Goal: Transaction & Acquisition: Purchase product/service

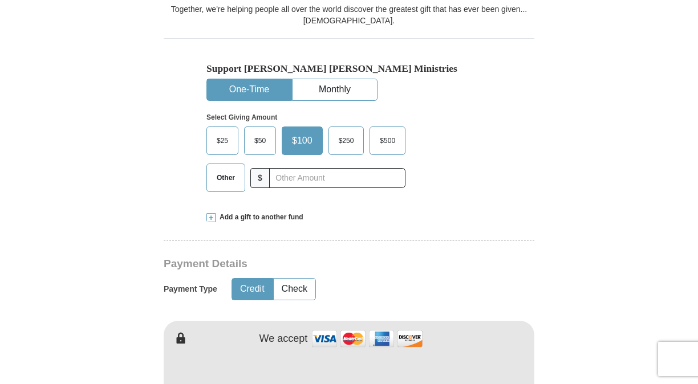
scroll to position [328, 0]
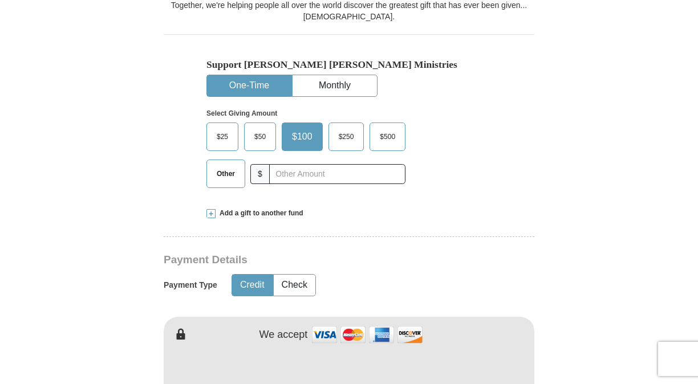
click at [221, 131] on span "$25" at bounding box center [222, 136] width 23 height 17
click at [0, 0] on input "$25" at bounding box center [0, 0] width 0 height 0
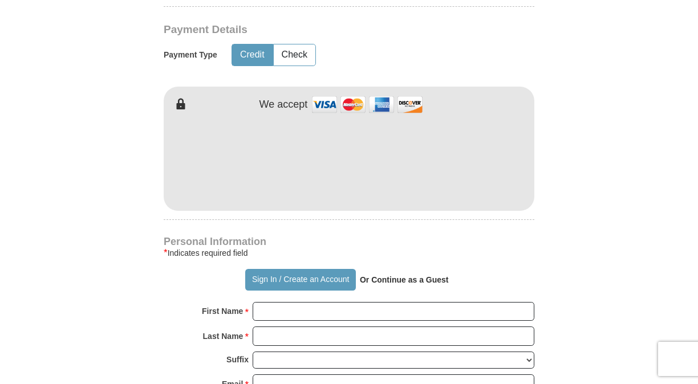
scroll to position [561, 0]
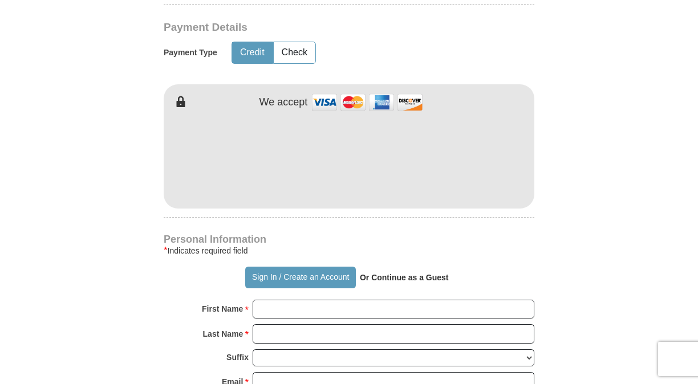
click at [630, 148] on form "Already have an account? Sign in for faster giving. Don't have an account? Crea…" at bounding box center [349, 184] width 650 height 1398
click at [554, 227] on form "Already have an account? Sign in for faster giving. Don't have an account? Crea…" at bounding box center [349, 184] width 650 height 1398
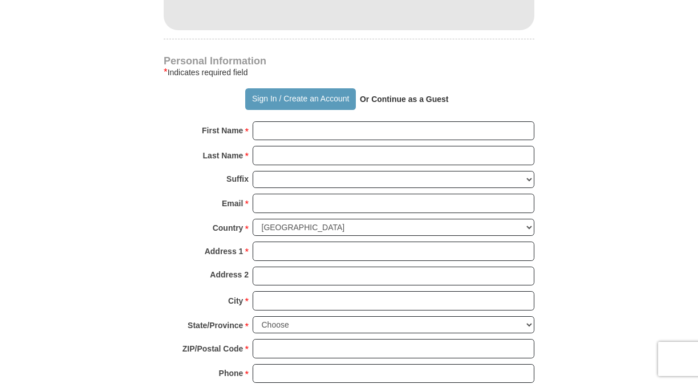
scroll to position [752, 0]
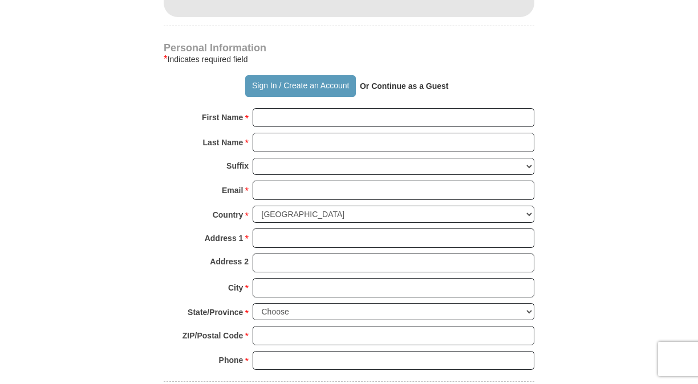
click at [402, 85] on strong "Or Continue as a Guest" at bounding box center [404, 85] width 89 height 9
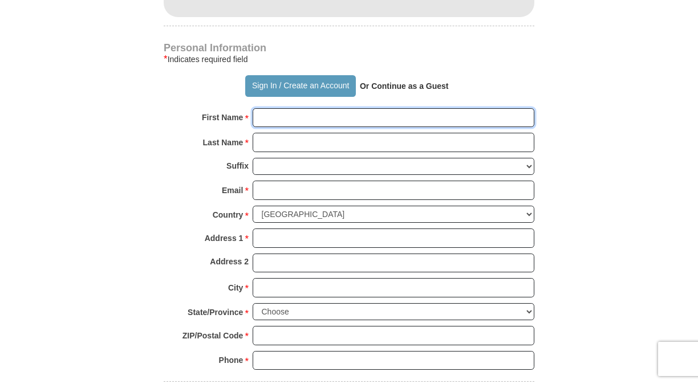
click at [313, 119] on input "First Name *" at bounding box center [393, 117] width 282 height 19
type input "[PERSON_NAME]"
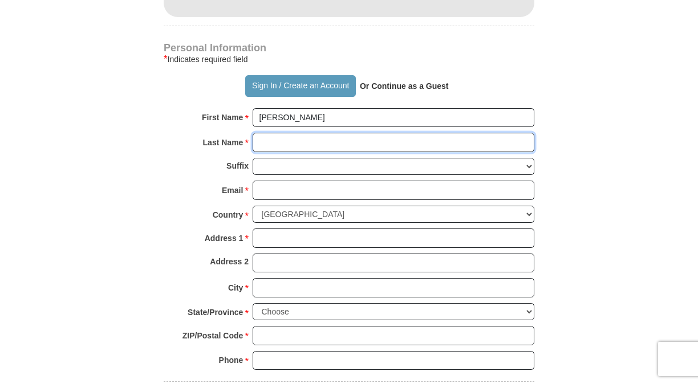
type input "Komolafe"
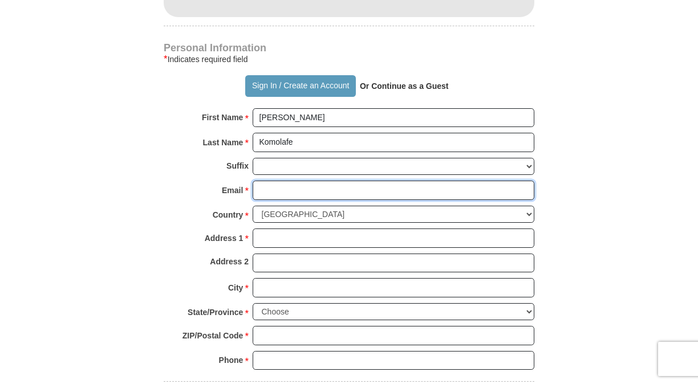
type input "[EMAIL_ADDRESS][DOMAIN_NAME]"
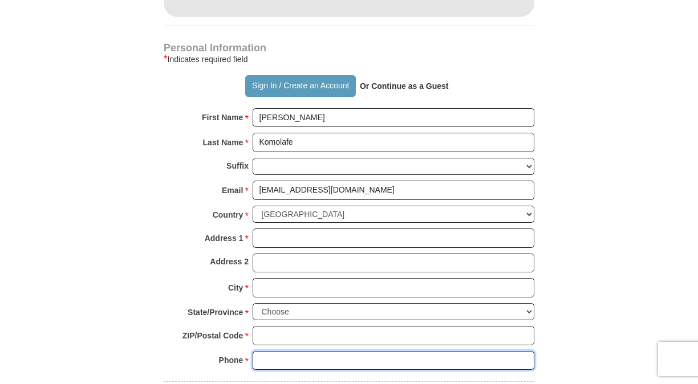
type input "6825545330"
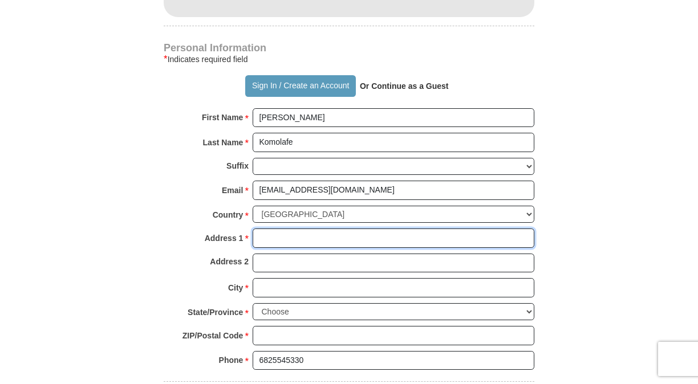
click at [449, 230] on input "Address 1 *" at bounding box center [393, 238] width 282 height 19
type input "[STREET_ADDRESS][PERSON_NAME]"
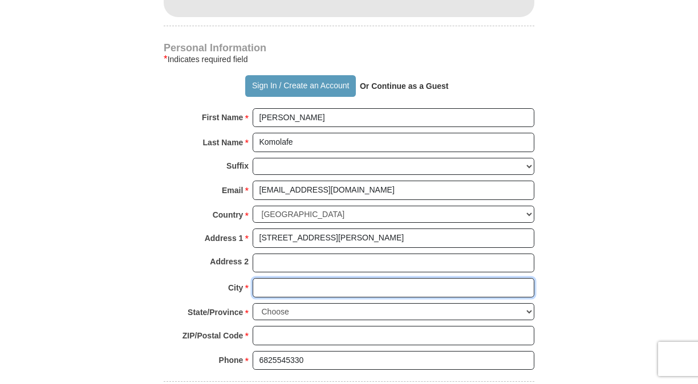
type input "[GEOGRAPHIC_DATA], [US_STATE], [GEOGRAPHIC_DATA]"
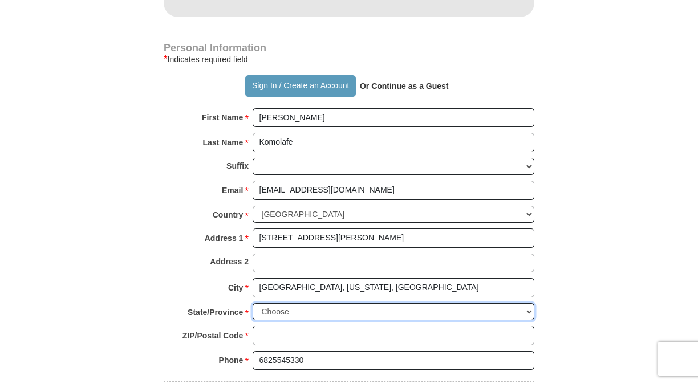
select select "[GEOGRAPHIC_DATA]"
type input "75024"
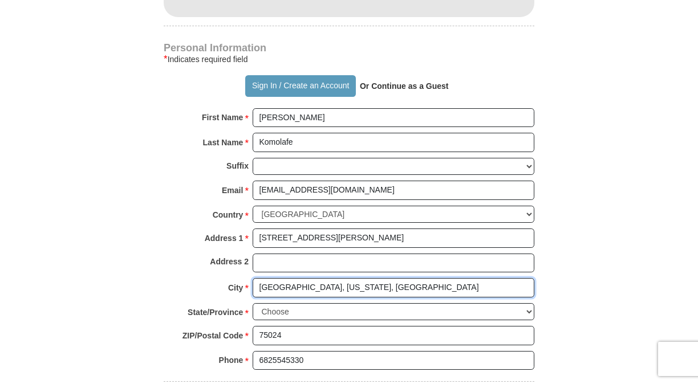
click at [432, 282] on input "[GEOGRAPHIC_DATA], [US_STATE], [GEOGRAPHIC_DATA]" at bounding box center [393, 287] width 282 height 19
type input "Plano"
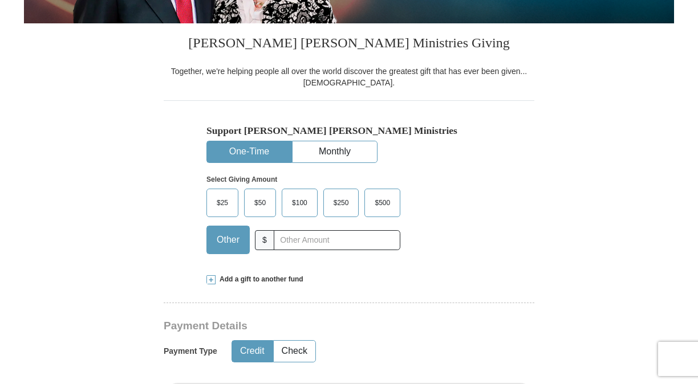
scroll to position [268, 0]
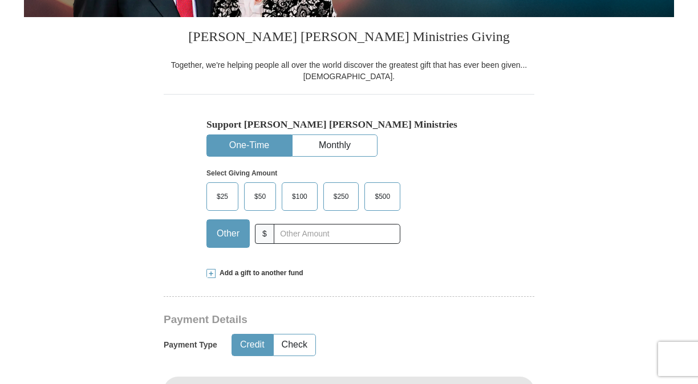
click at [215, 201] on span "$25" at bounding box center [222, 196] width 23 height 17
click at [0, 0] on input "$25" at bounding box center [0, 0] width 0 height 0
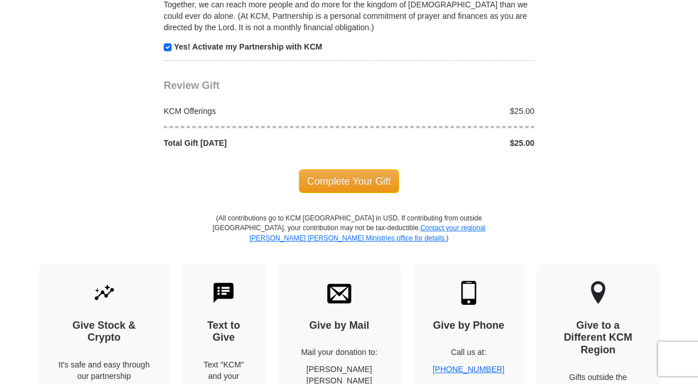
scroll to position [1187, 0]
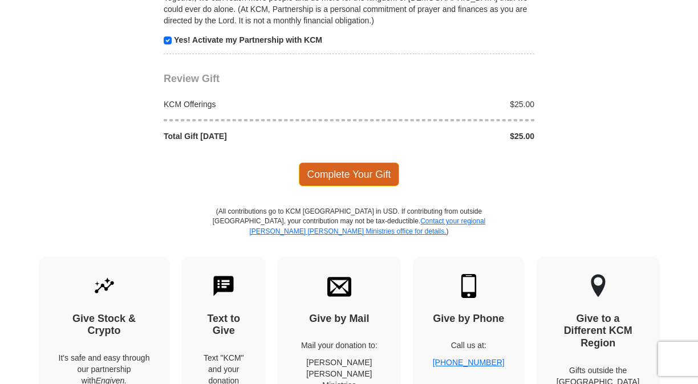
click at [380, 165] on span "Complete Your Gift" at bounding box center [349, 174] width 101 height 24
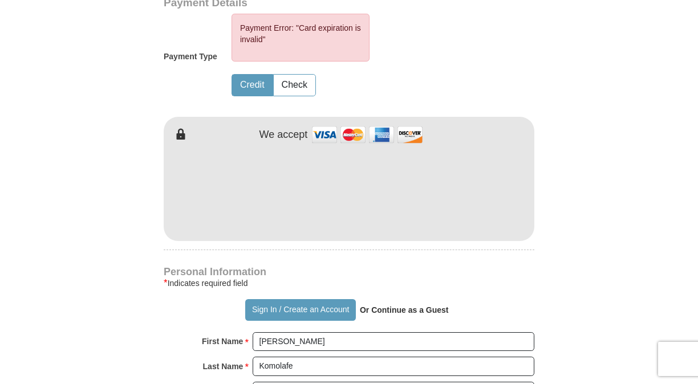
scroll to position [570, 0]
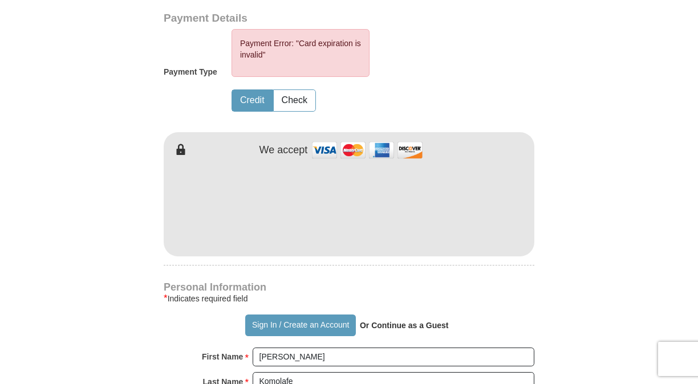
click at [569, 269] on form "Already have an account? Sign in for faster giving. Don't have an account? Crea…" at bounding box center [349, 203] width 650 height 1455
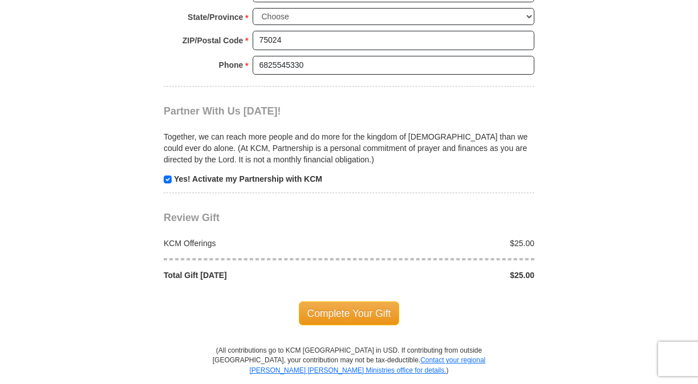
scroll to position [1106, 0]
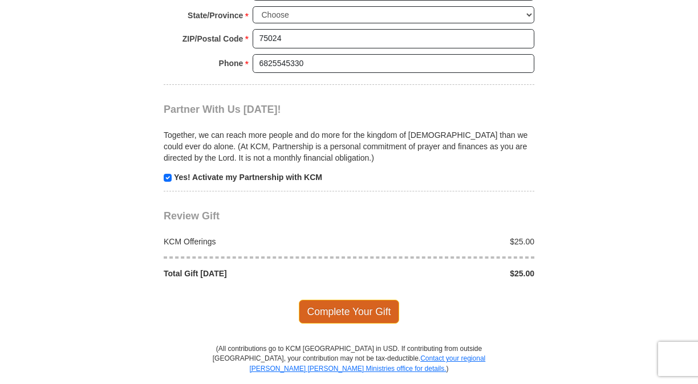
click at [353, 300] on span "Complete Your Gift" at bounding box center [349, 312] width 101 height 24
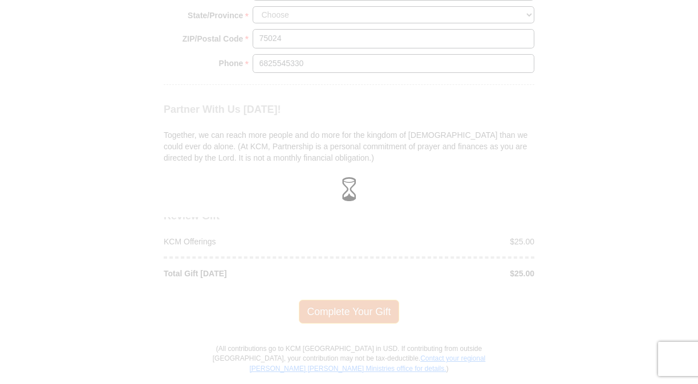
scroll to position [1050, 0]
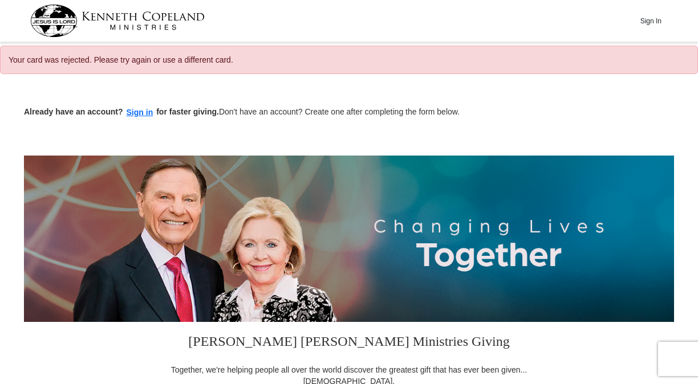
select select "[GEOGRAPHIC_DATA]"
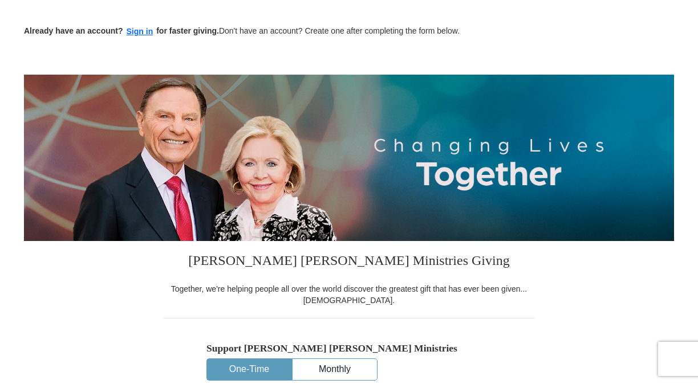
scroll to position [83, 0]
